Goal: Find specific page/section: Find specific page/section

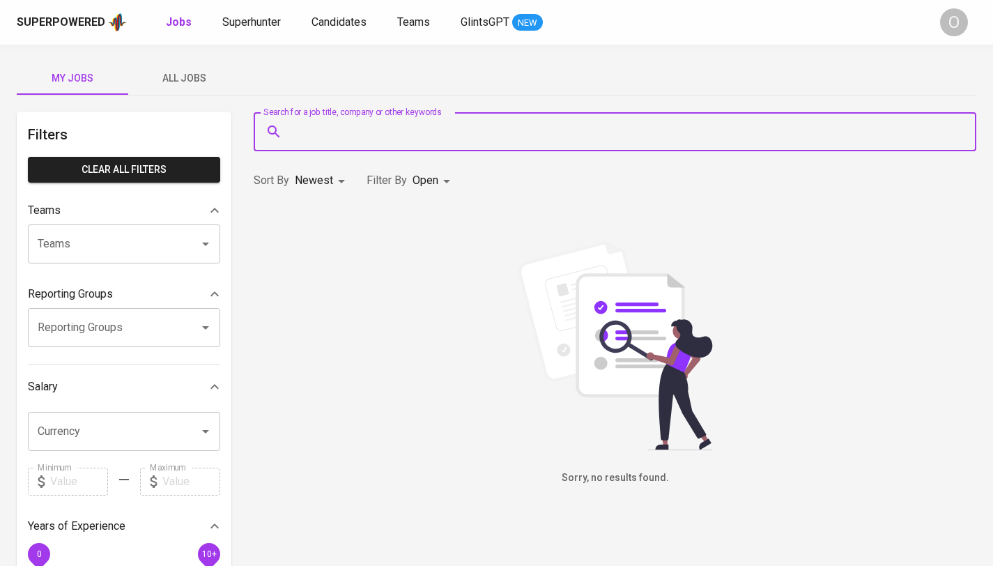
click at [338, 137] on input "Search for a job title, company or other keywords" at bounding box center [618, 131] width 661 height 26
paste input "[URL][DOMAIN_NAME]"
type input "[URL][DOMAIN_NAME]"
paste input "[EMAIL_ADDRESS][DOMAIN_NAME]"
type input "[EMAIL_ADDRESS][DOMAIN_NAME]"
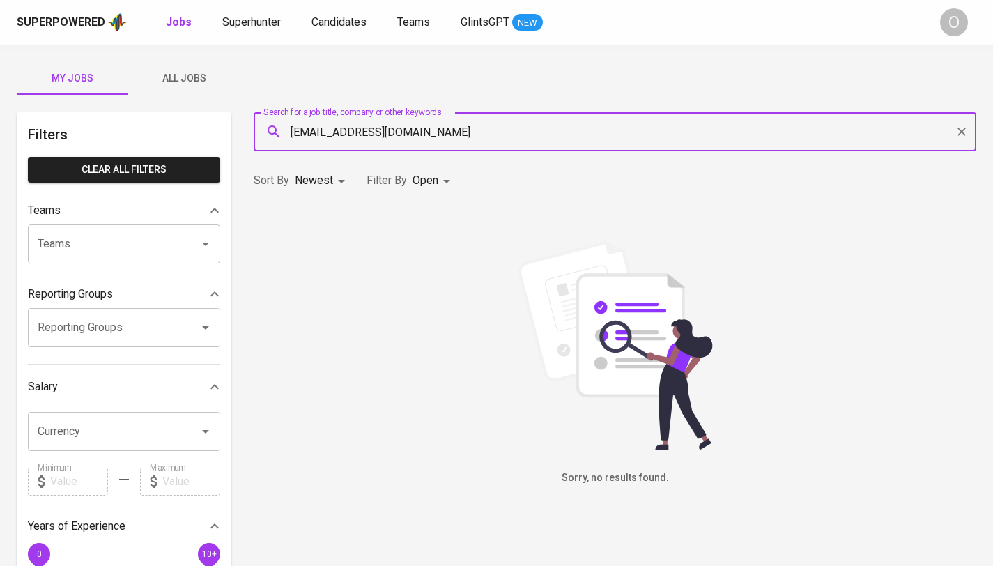
click at [950, 24] on div "O" at bounding box center [954, 22] width 28 height 28
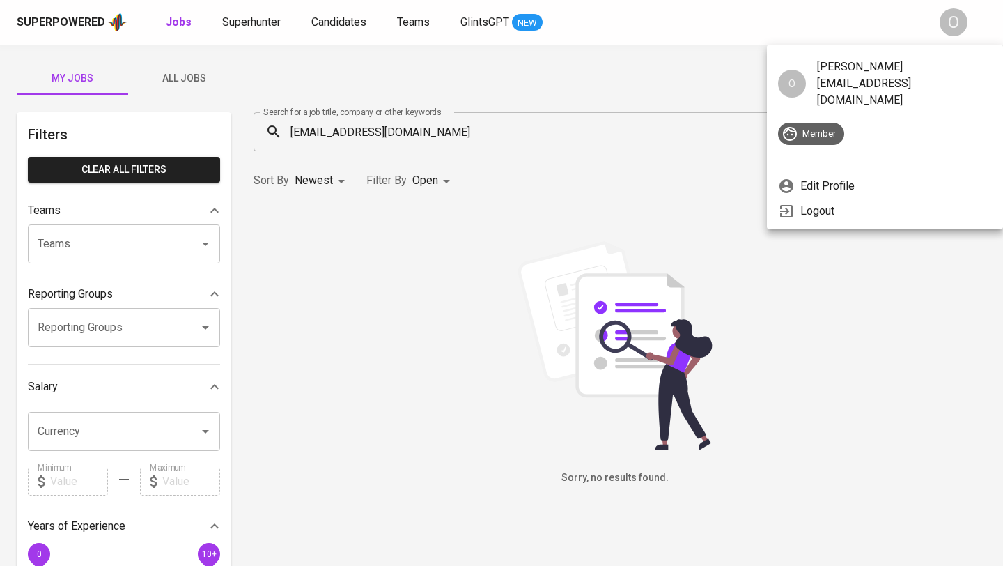
click at [819, 127] on span "Member" at bounding box center [819, 133] width 50 height 13
click at [641, 61] on div at bounding box center [501, 283] width 1003 height 566
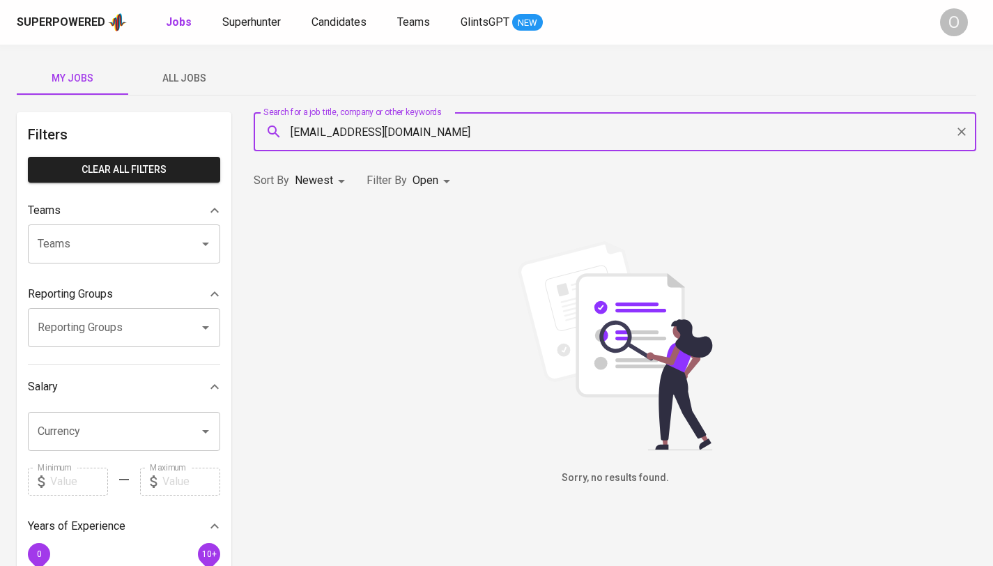
click at [568, 123] on input "[EMAIL_ADDRESS][DOMAIN_NAME]" at bounding box center [618, 131] width 661 height 26
click at [573, 137] on input "[EMAIL_ADDRESS][DOMAIN_NAME]" at bounding box center [618, 131] width 661 height 26
click at [263, 26] on span "Superhunter" at bounding box center [251, 21] width 59 height 13
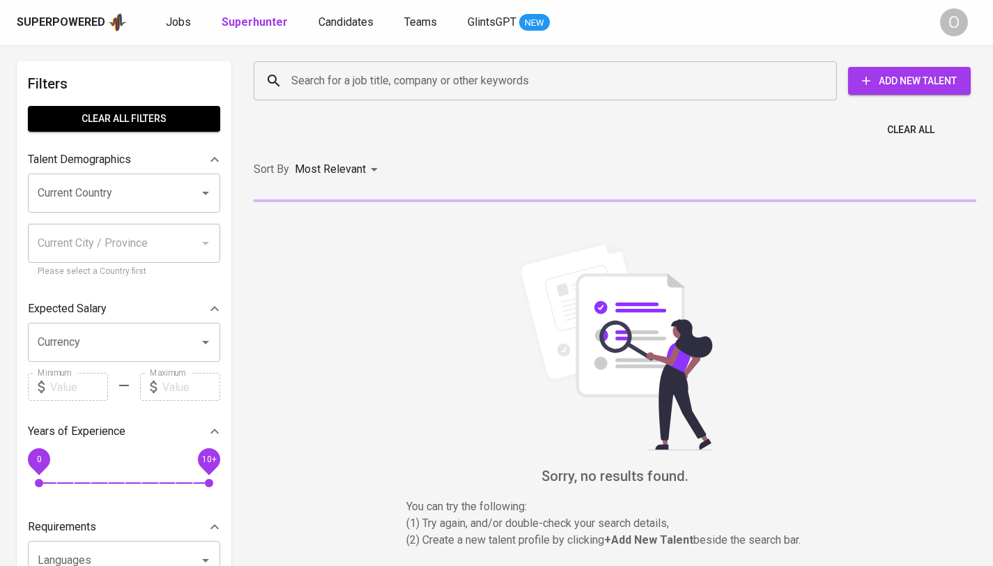
click at [353, 88] on input "Search for a job title, company or other keywords" at bounding box center [549, 81] width 522 height 26
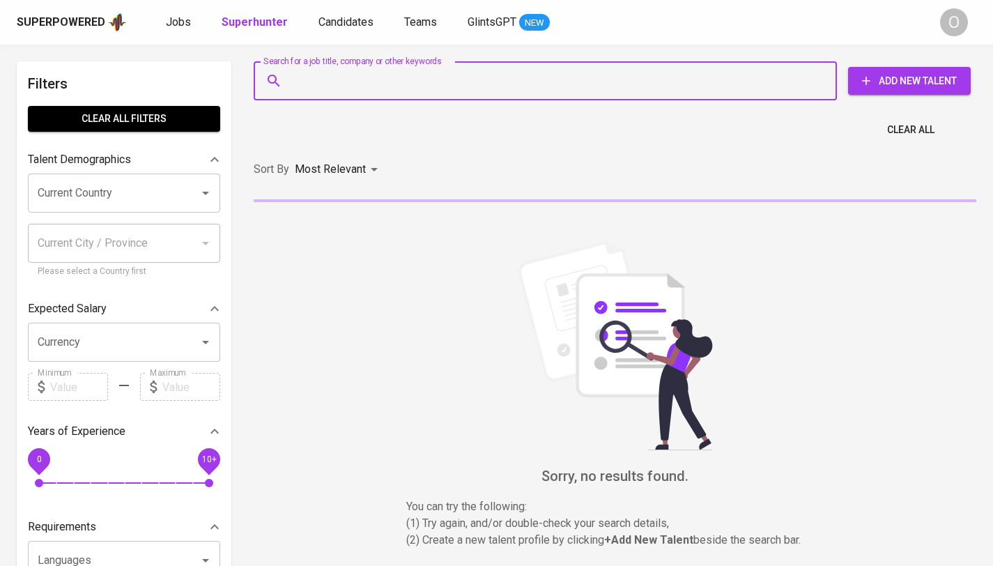
paste input "[EMAIL_ADDRESS][DOMAIN_NAME]"
type input "[EMAIL_ADDRESS][DOMAIN_NAME]"
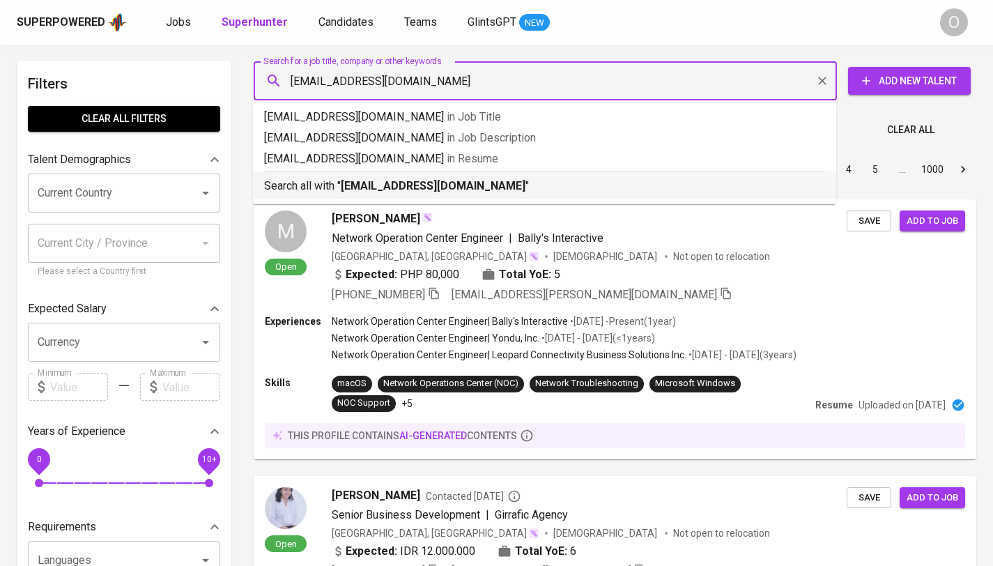
click at [408, 183] on b "[EMAIL_ADDRESS][DOMAIN_NAME]" at bounding box center [433, 185] width 185 height 13
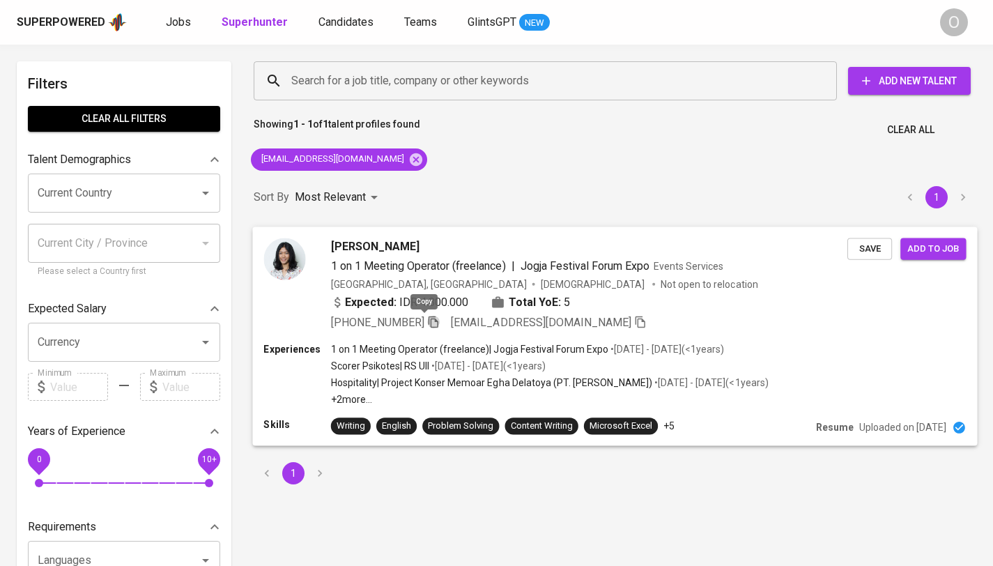
click at [427, 322] on icon "button" at bounding box center [433, 321] width 13 height 13
